Goal: Find specific page/section: Find specific page/section

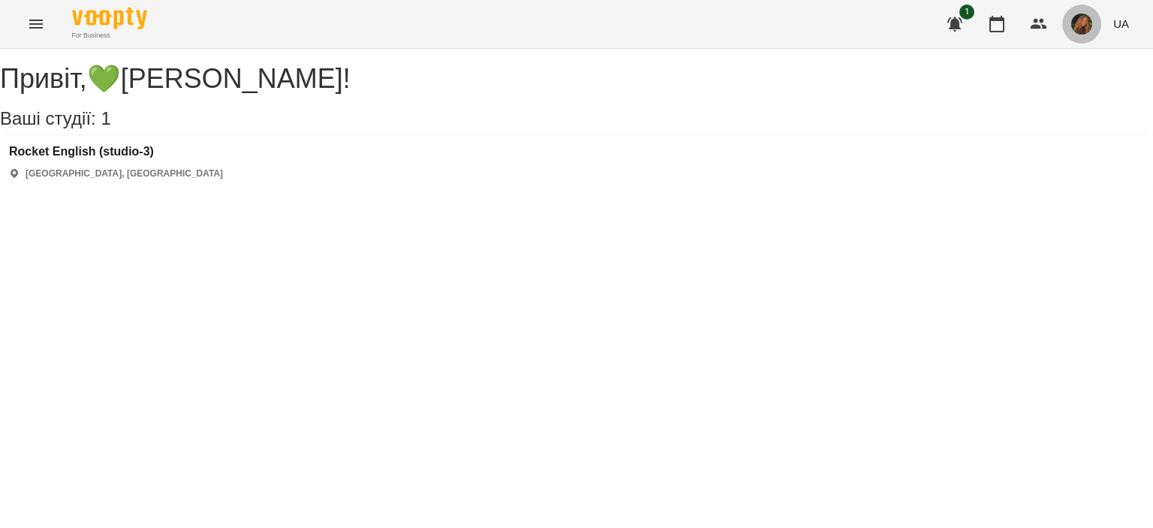
click at [1077, 27] on img "button" at bounding box center [1081, 24] width 21 height 21
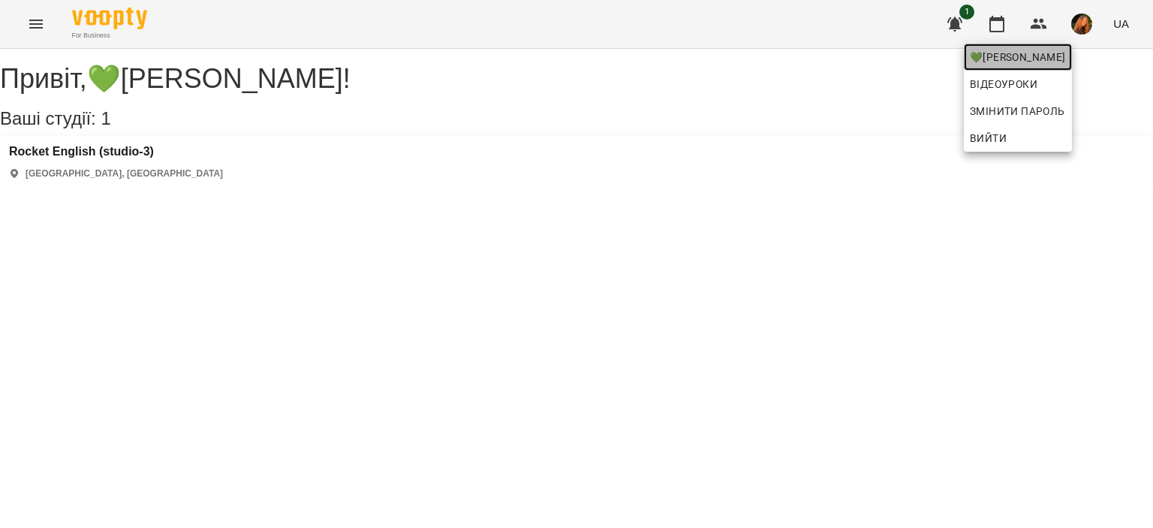
click at [1061, 62] on span "💚[PERSON_NAME]" at bounding box center [1018, 57] width 96 height 18
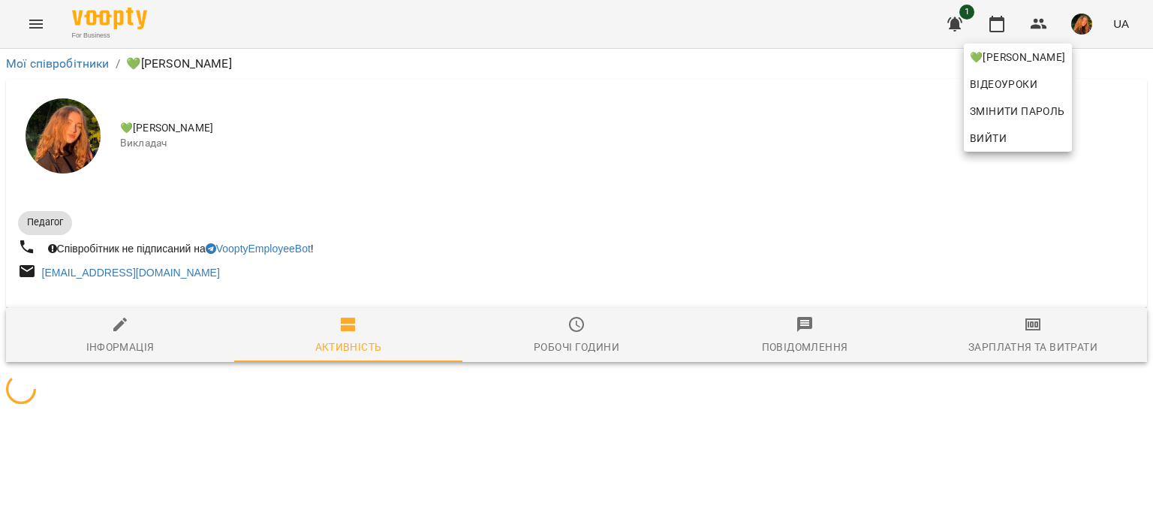
click at [1050, 193] on div at bounding box center [576, 264] width 1153 height 528
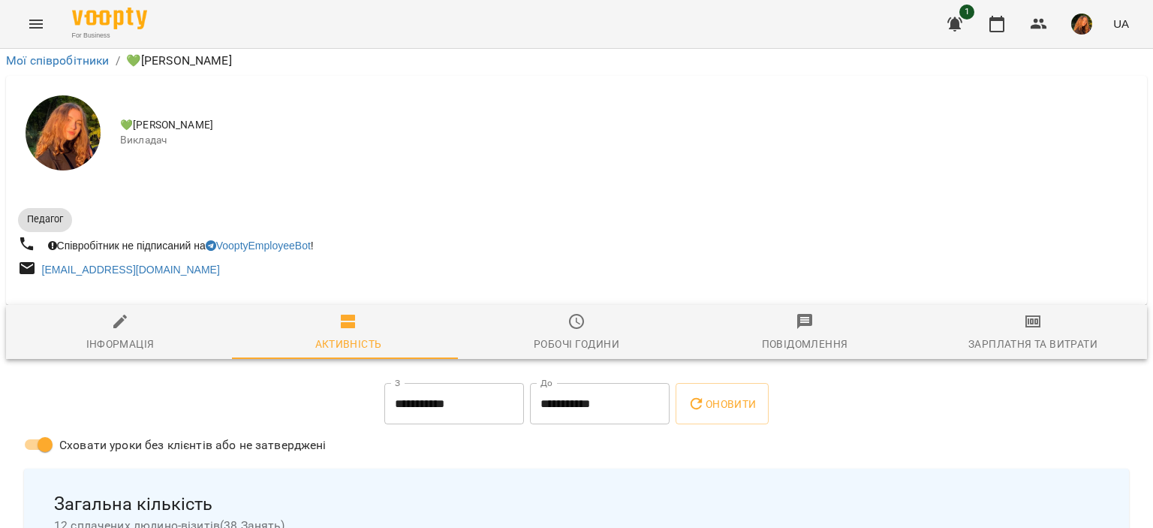
scroll to position [2564, 0]
